Goal: Answer question/provide support

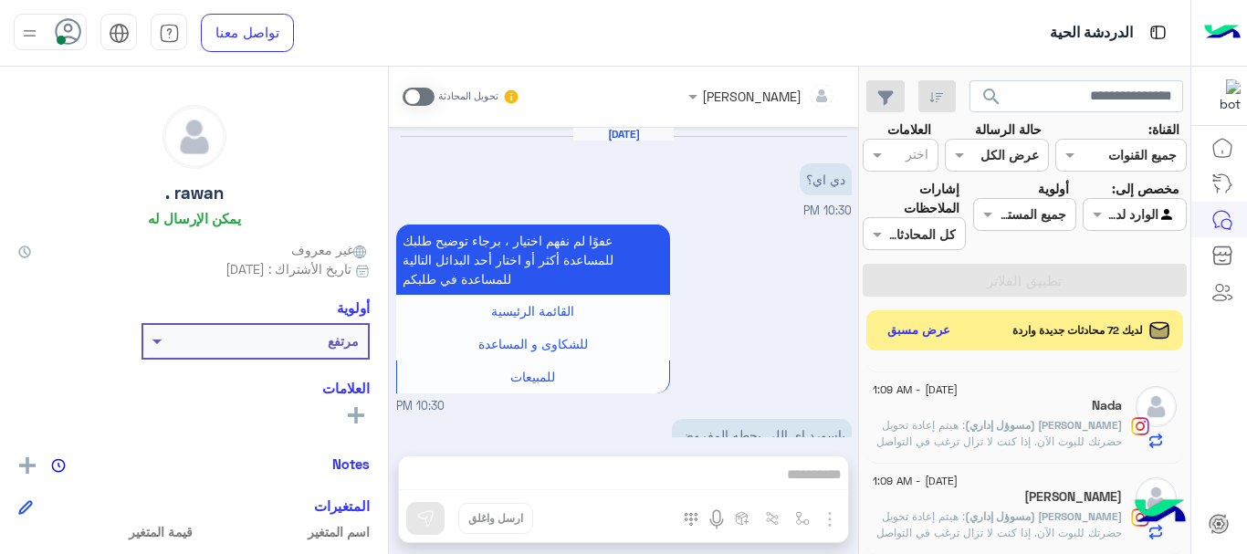
scroll to position [731, 0]
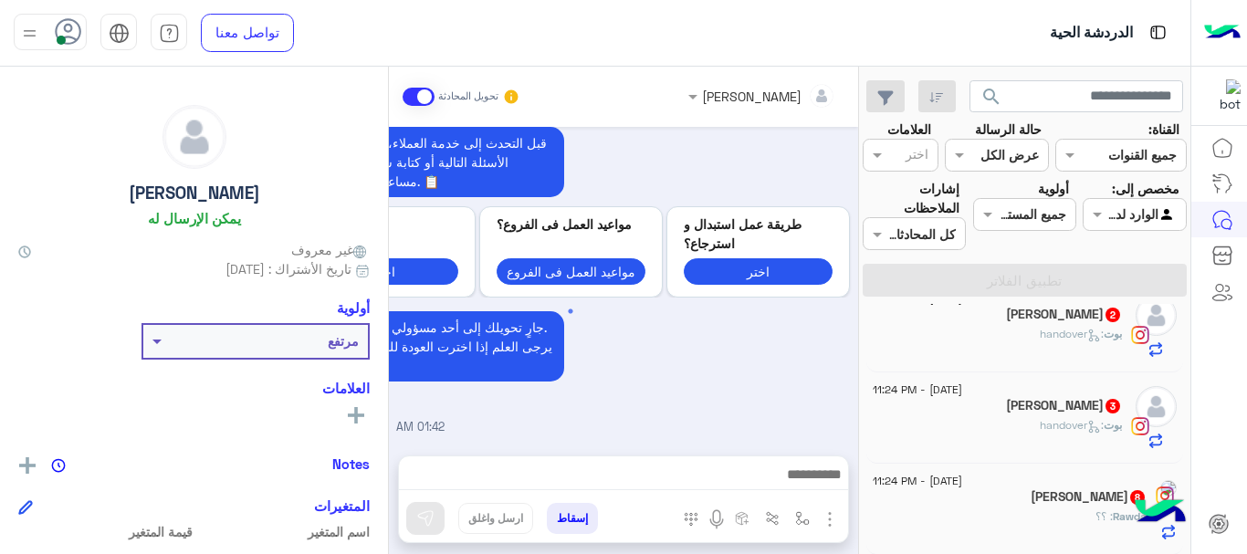
scroll to position [9, 0]
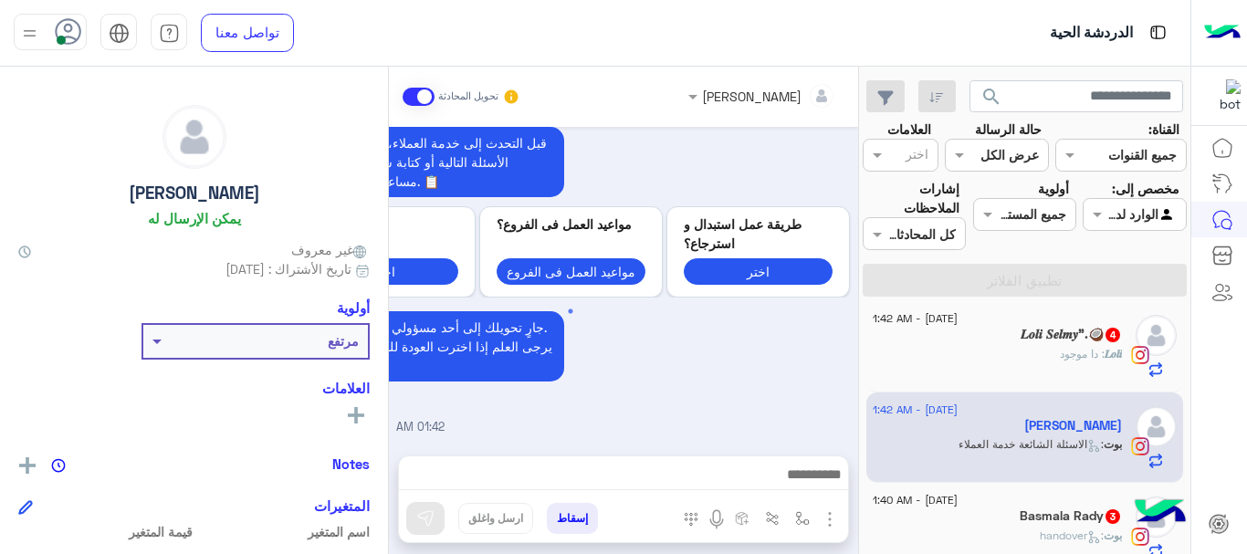
drag, startPoint x: 0, startPoint y: 8, endPoint x: 323, endPoint y: 100, distance: 336.2
click at [323, 100] on div "Jana Sameh يمكن الإرسال له غير معروف تاريخ الأشتراك : 08/30/2025 أولوية مرتفع ا…" at bounding box center [194, 307] width 388 height 481
click at [79, 28] on icon at bounding box center [68, 31] width 27 height 27
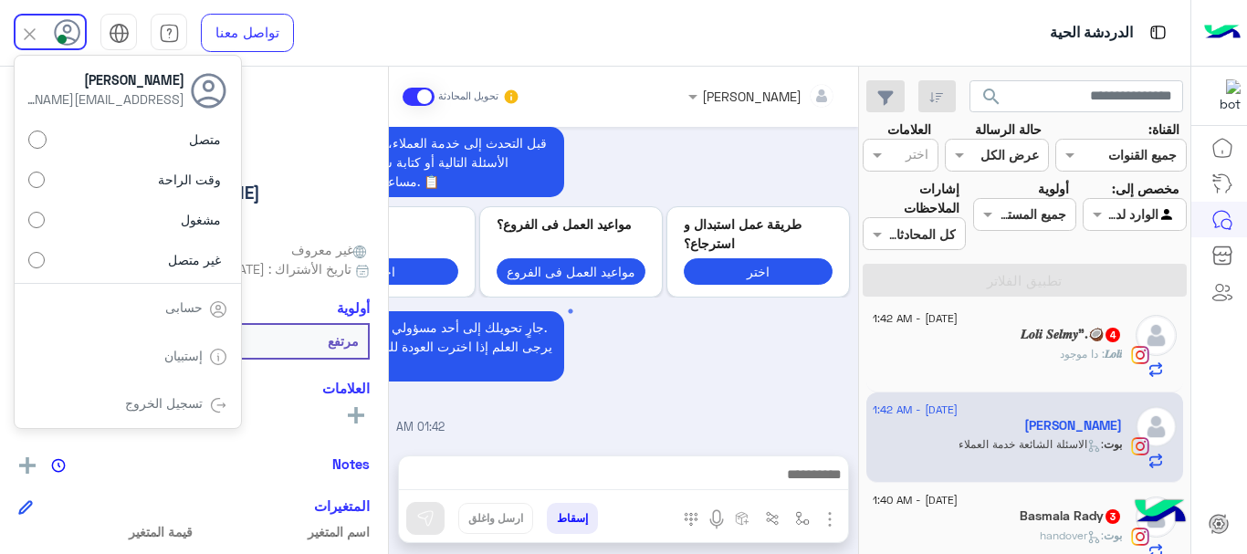
click at [46, 258] on label "غير متصل" at bounding box center [127, 259] width 199 height 33
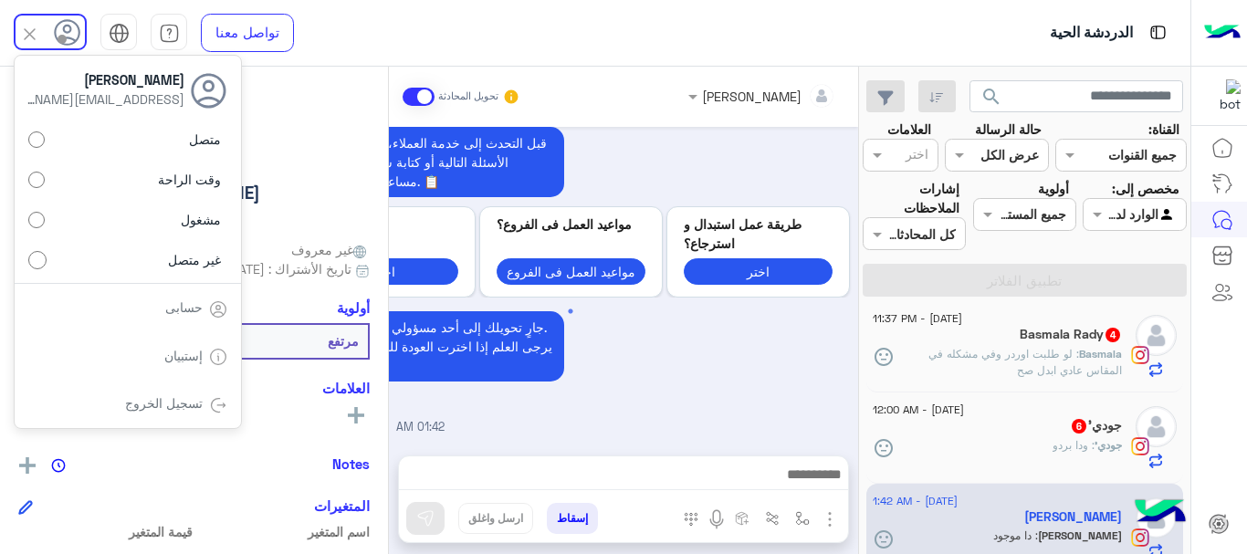
click at [331, 107] on div "Jana Sameh يمكن الإرسال له" at bounding box center [194, 169] width 352 height 129
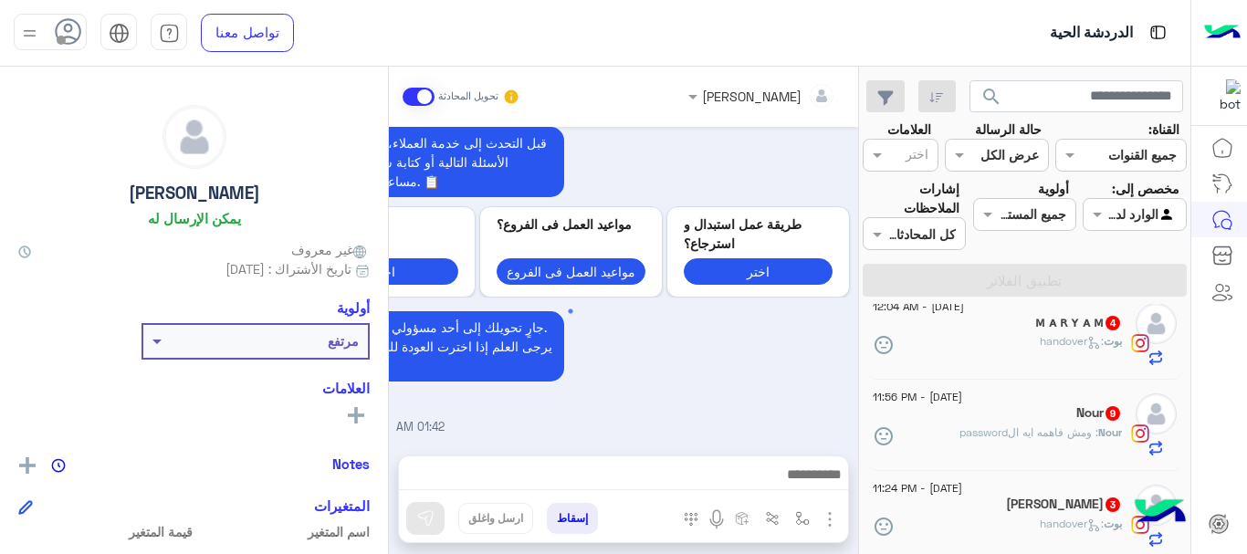
scroll to position [484, 0]
